Goal: Find specific fact

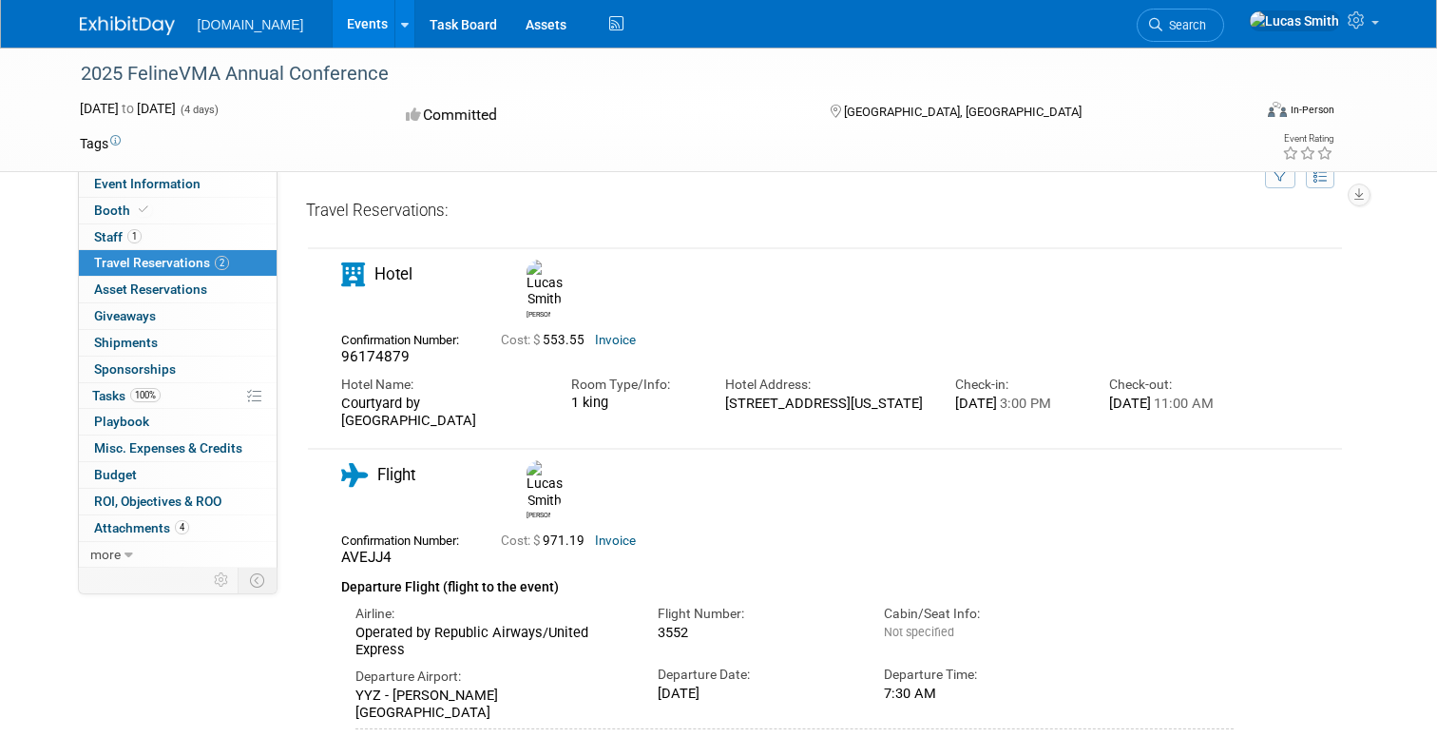
scroll to position [11, 0]
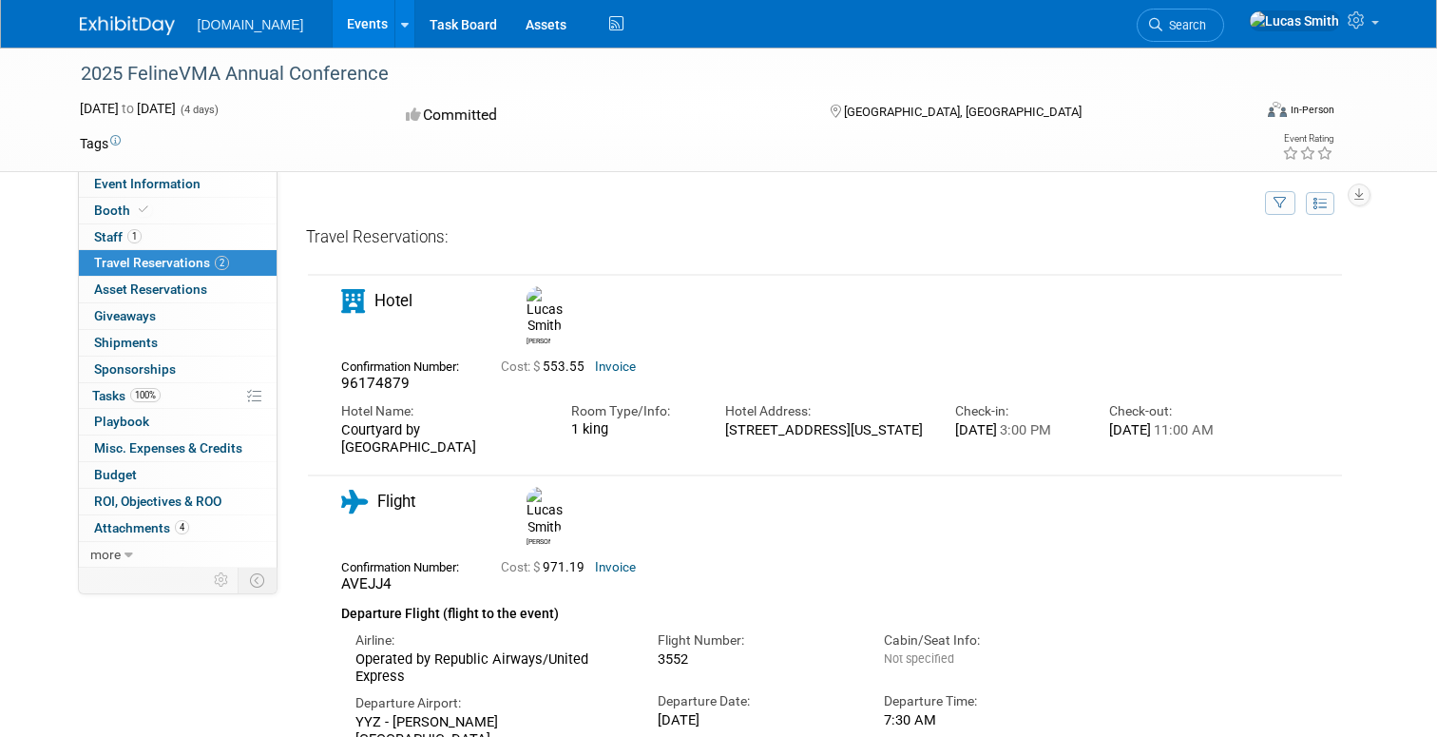
drag, startPoint x: 841, startPoint y: 425, endPoint x: 719, endPoint y: 407, distance: 123.9
click at [719, 407] on div "Hotel Address: [STREET_ADDRESS][US_STATE]" at bounding box center [826, 416] width 230 height 46
copy div "[STREET_ADDRESS][US_STATE]"
click at [880, 360] on div "Confirmation Number: 96174879 Cost: $ 553.55 Invoice" at bounding box center [788, 374] width 922 height 40
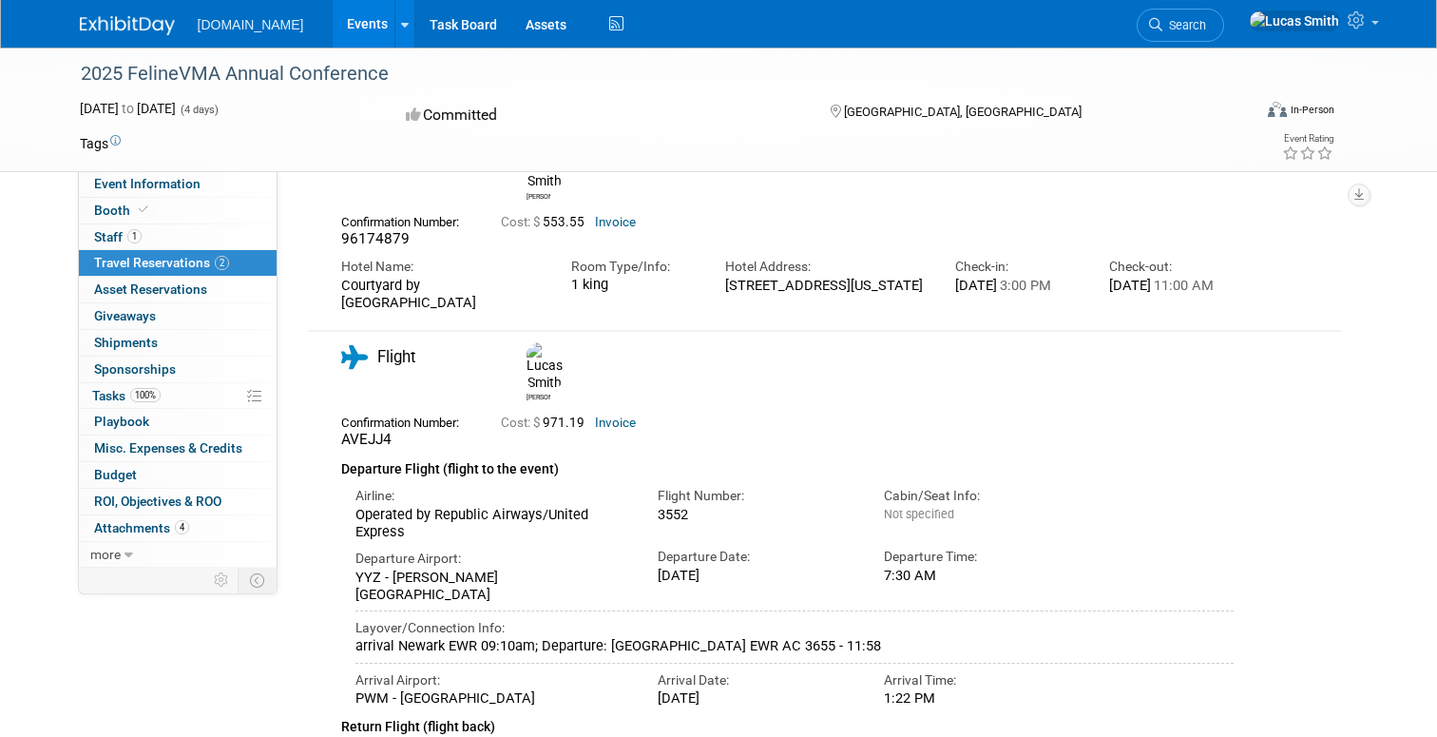
scroll to position [0, 0]
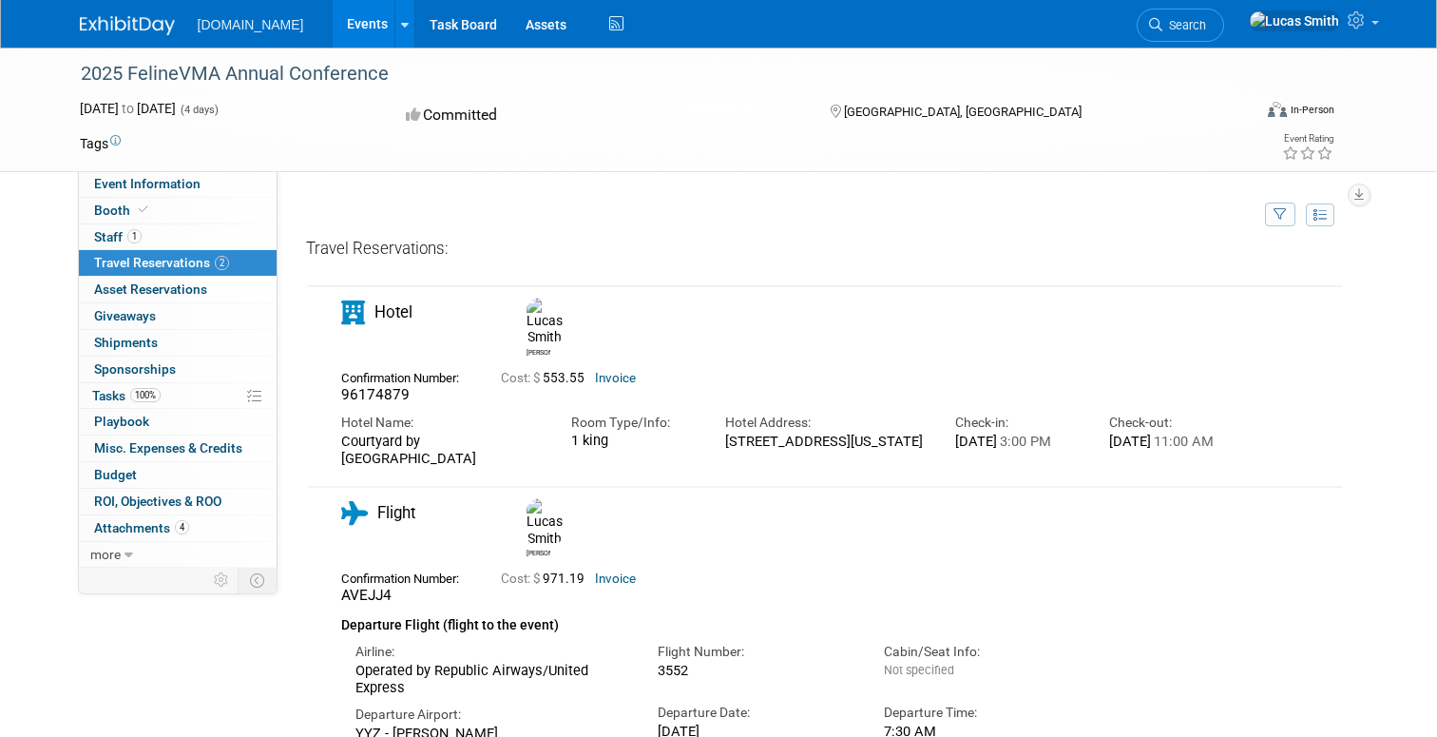
drag, startPoint x: 854, startPoint y: 444, endPoint x: 740, endPoint y: 436, distance: 114.3
click at [740, 436] on div "[STREET_ADDRESS][US_STATE]" at bounding box center [825, 440] width 201 height 17
click at [757, 436] on div "[STREET_ADDRESS][US_STATE]" at bounding box center [825, 440] width 201 height 17
copy div "97204"
drag, startPoint x: 772, startPoint y: 436, endPoint x: 813, endPoint y: 436, distance: 40.9
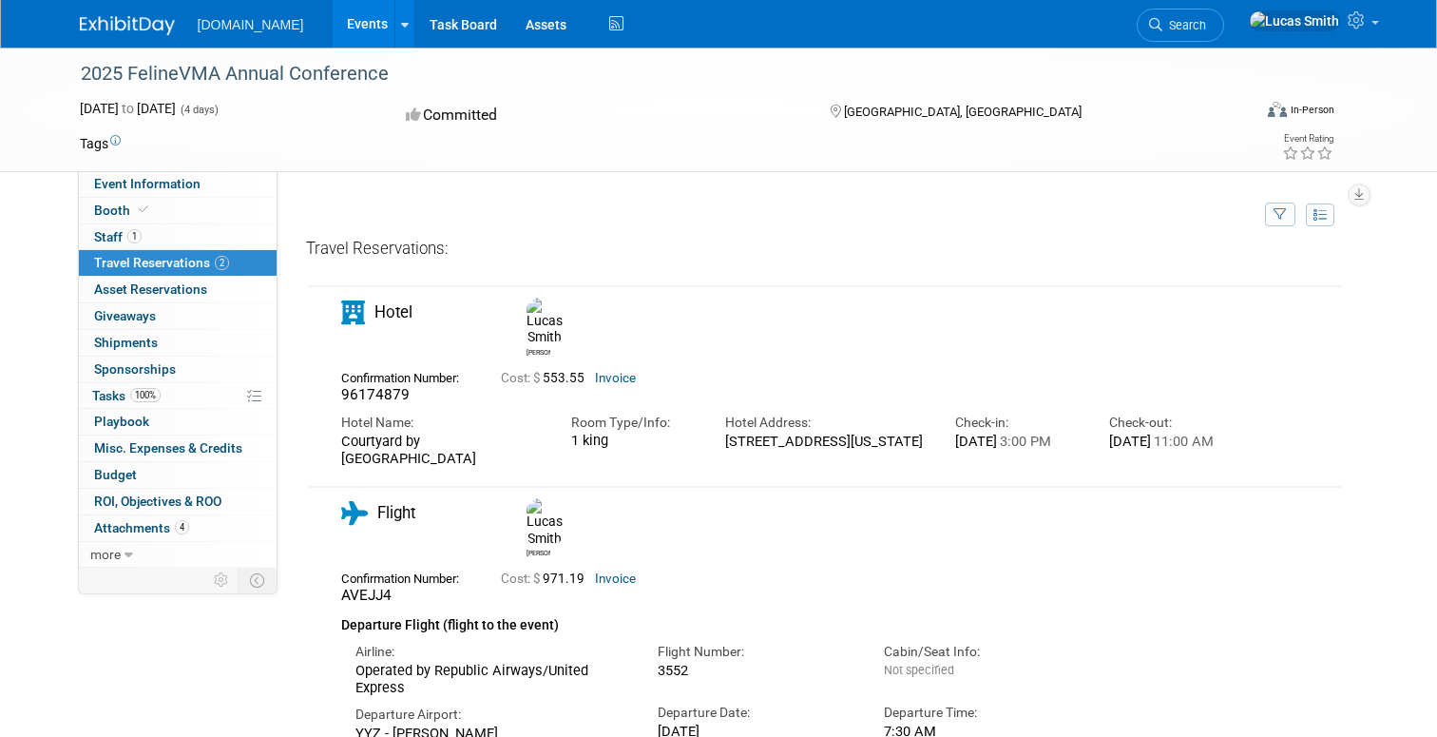
click at [813, 436] on div "[STREET_ADDRESS][US_STATE]" at bounding box center [825, 440] width 201 height 17
